Goal: Check status: Check status

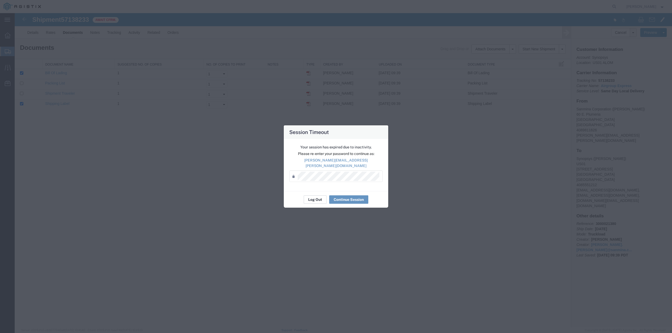
click at [314, 196] on button "Log Out" at bounding box center [315, 200] width 23 height 8
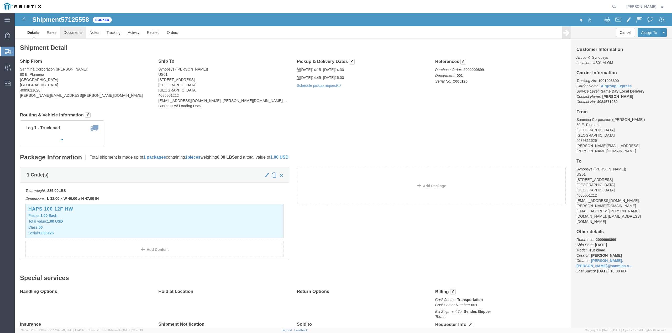
click link "Documents"
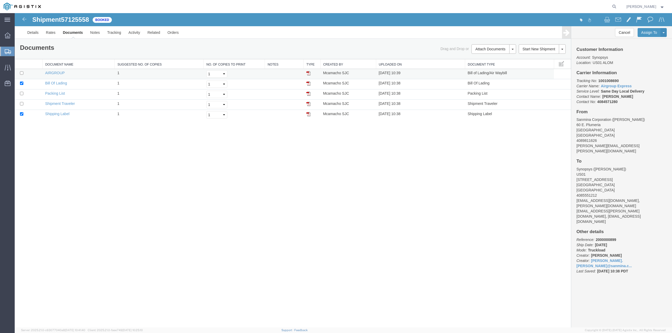
click at [309, 73] on img at bounding box center [308, 73] width 4 height 4
click at [67, 33] on link "Documents" at bounding box center [72, 32] width 27 height 13
click at [6, 37] on icon at bounding box center [8, 36] width 6 height 6
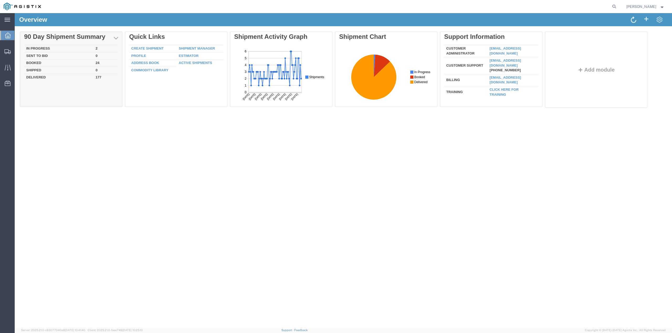
click at [35, 50] on td "In Progress" at bounding box center [58, 48] width 69 height 7
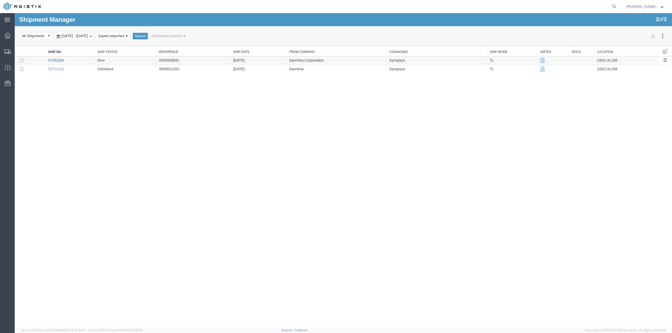
click at [56, 60] on link "57052664" at bounding box center [56, 60] width 16 height 4
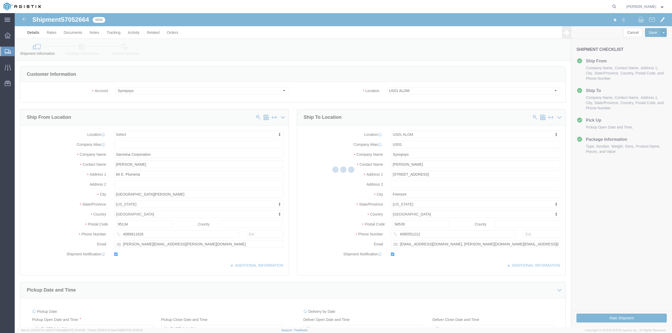
select select
select select "65511"
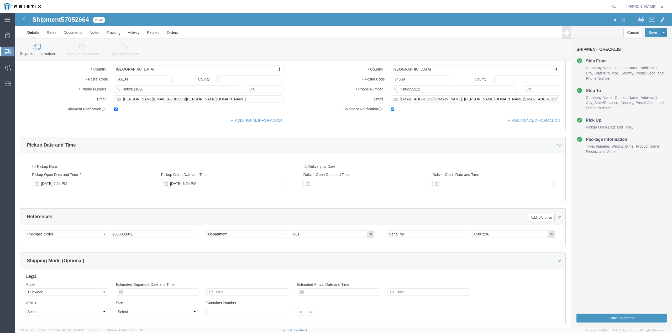
scroll to position [41, 0]
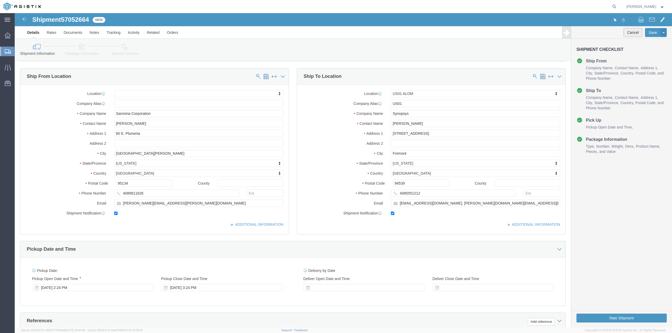
click button "Cancel"
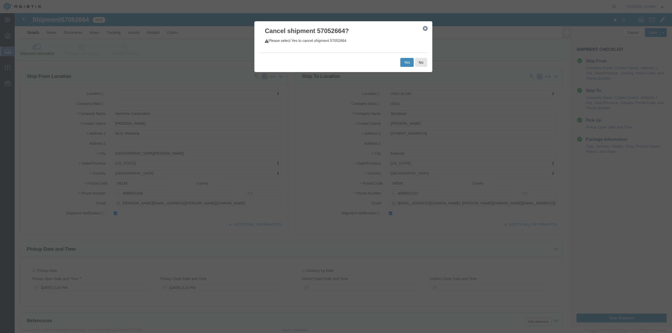
click button "Yes"
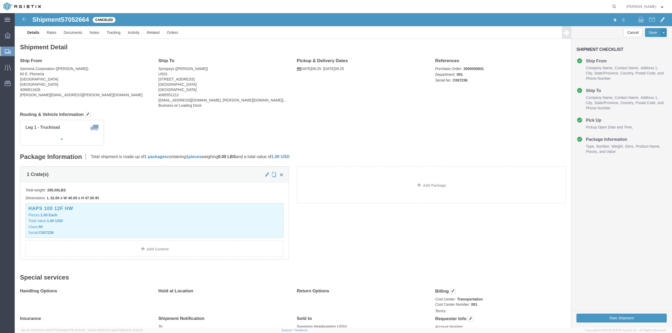
scroll to position [0, 0]
drag, startPoint x: 625, startPoint y: 6, endPoint x: 499, endPoint y: 17, distance: 126.8
click at [618, 6] on icon at bounding box center [613, 6] width 7 height 7
click at [485, 6] on input "search" at bounding box center [531, 6] width 160 height 13
paste input "57138233"
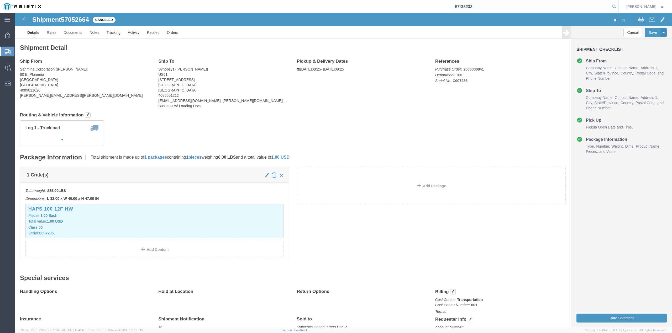
type input "57138233"
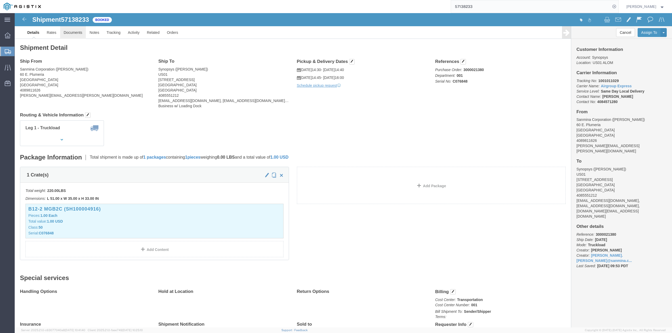
click link "Documents"
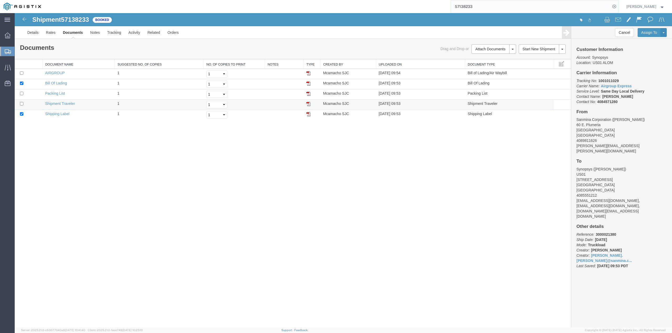
drag, startPoint x: 309, startPoint y: 74, endPoint x: 396, endPoint y: 103, distance: 92.3
click at [309, 73] on img at bounding box center [308, 73] width 4 height 4
